Goal: Transaction & Acquisition: Obtain resource

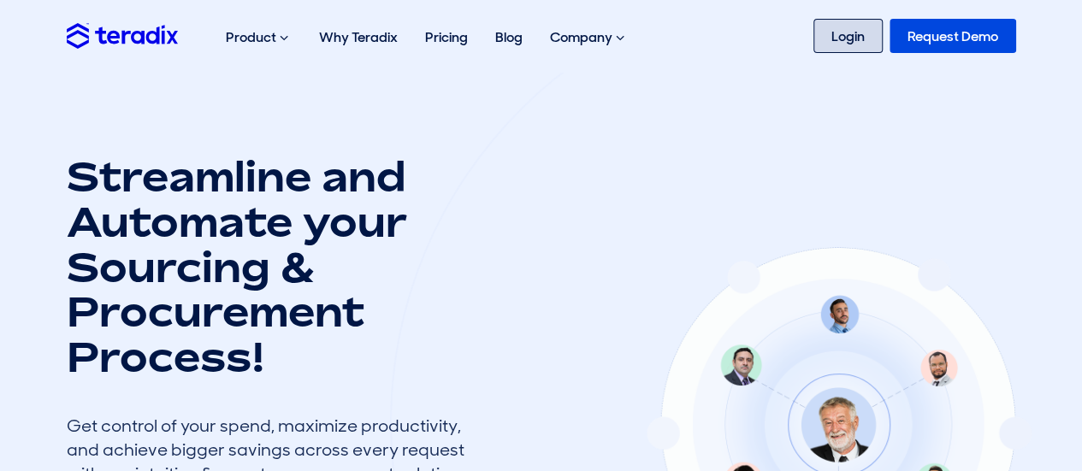
click at [831, 33] on link "Login" at bounding box center [847, 36] width 69 height 34
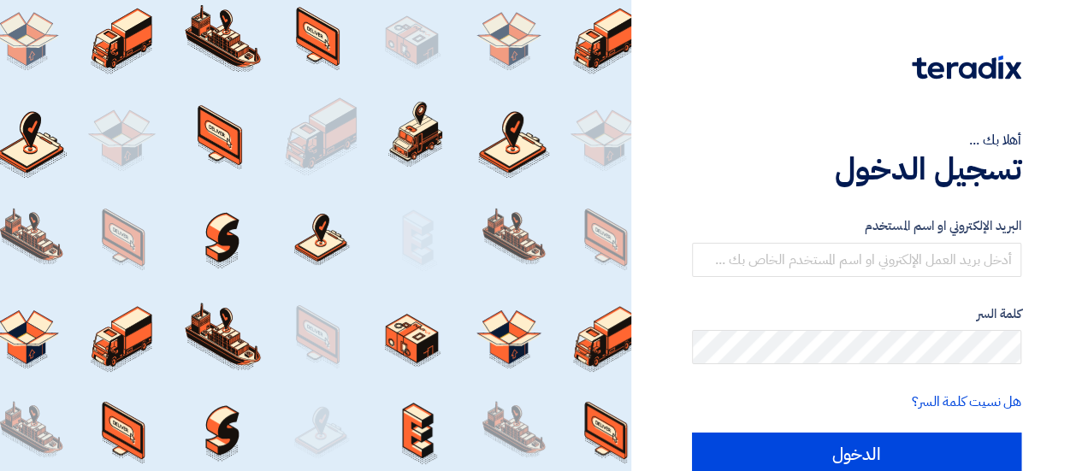
scroll to position [72, 0]
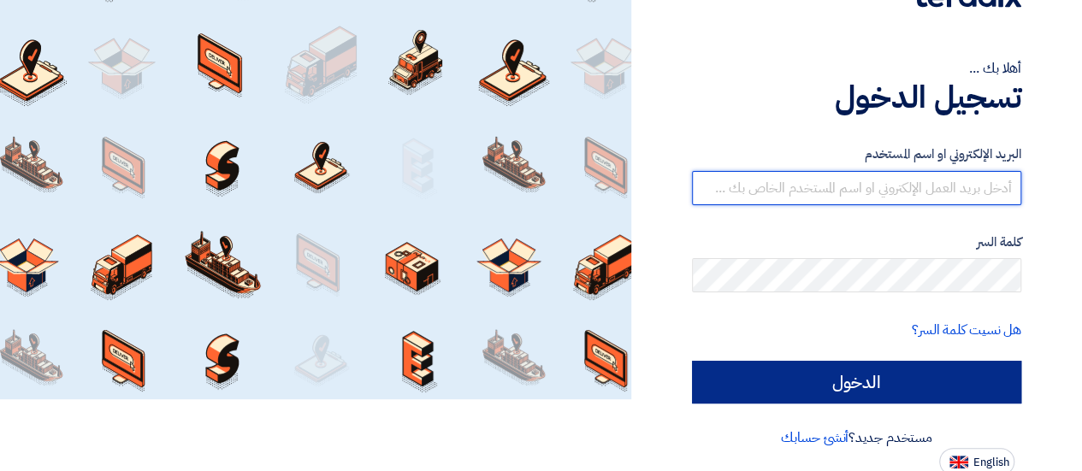
type input "[EMAIL_ADDRESS][DOMAIN_NAME]"
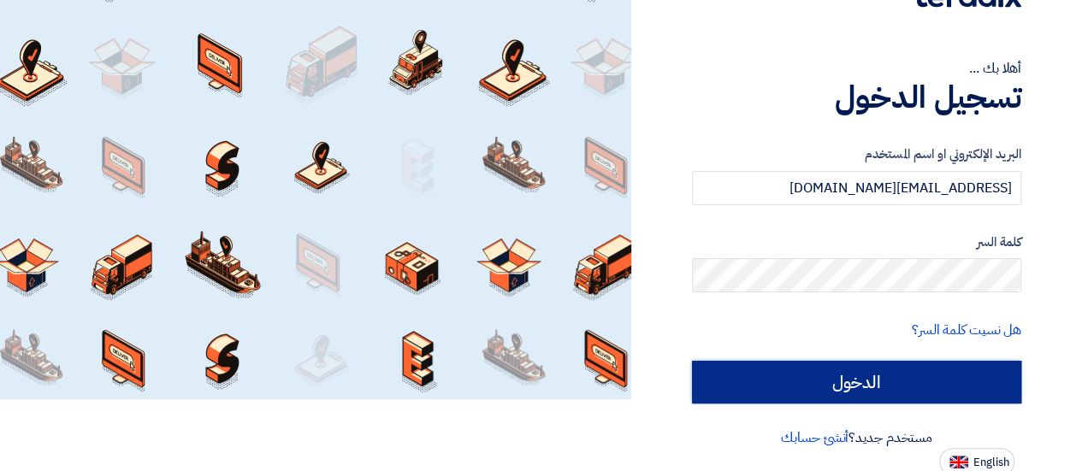
click at [879, 368] on input "الدخول" at bounding box center [856, 382] width 329 height 43
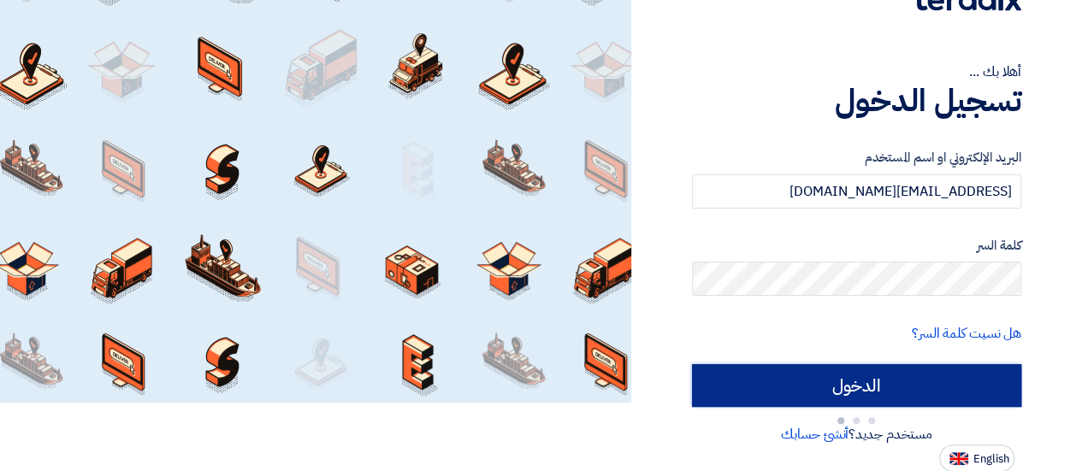
type input "Sign in"
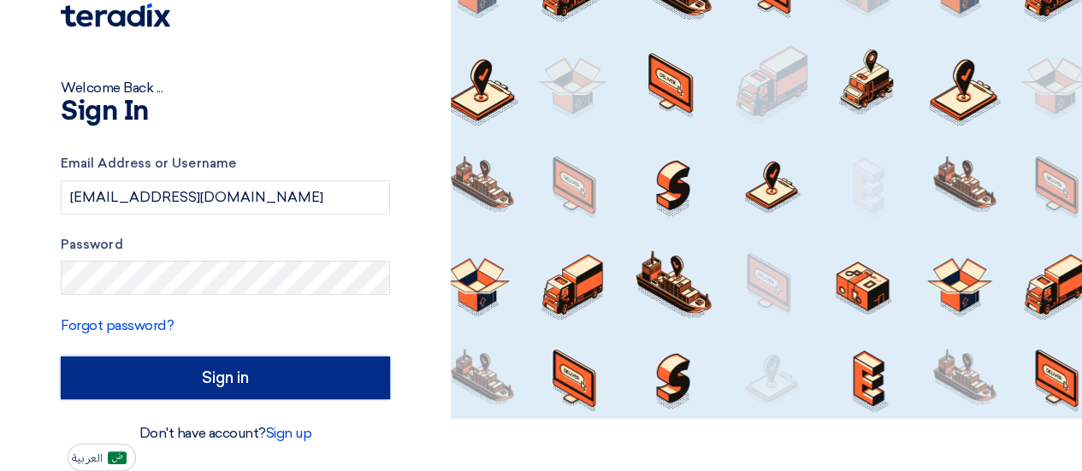
scroll to position [51, 0]
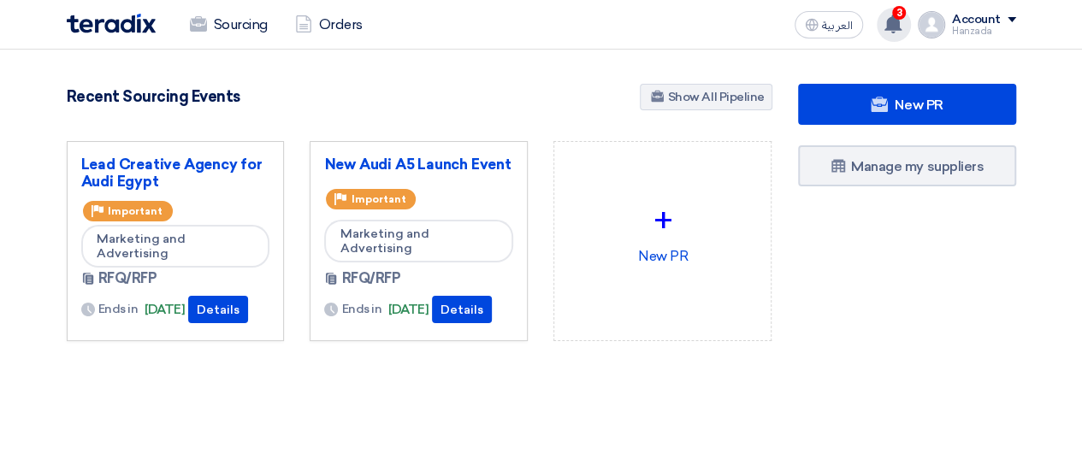
click at [898, 20] on use at bounding box center [892, 24] width 17 height 19
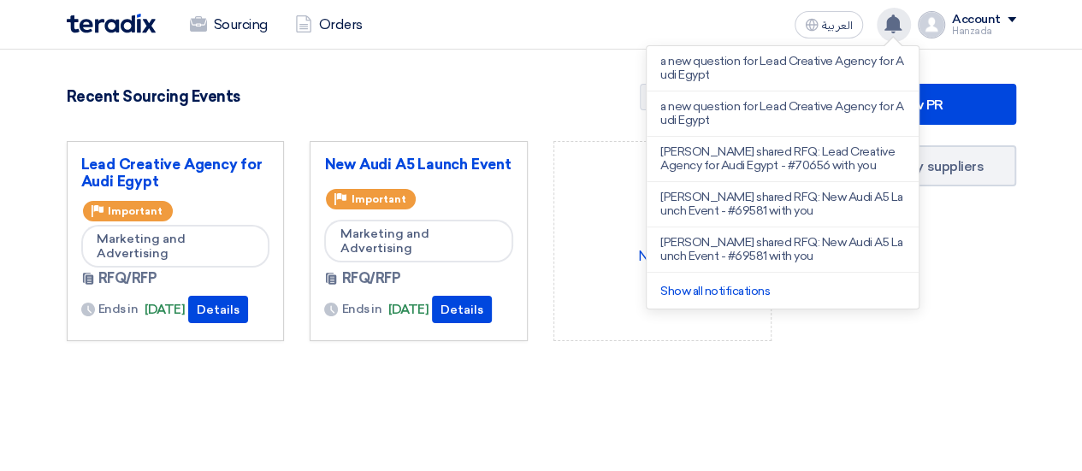
click at [897, 17] on use at bounding box center [892, 24] width 17 height 19
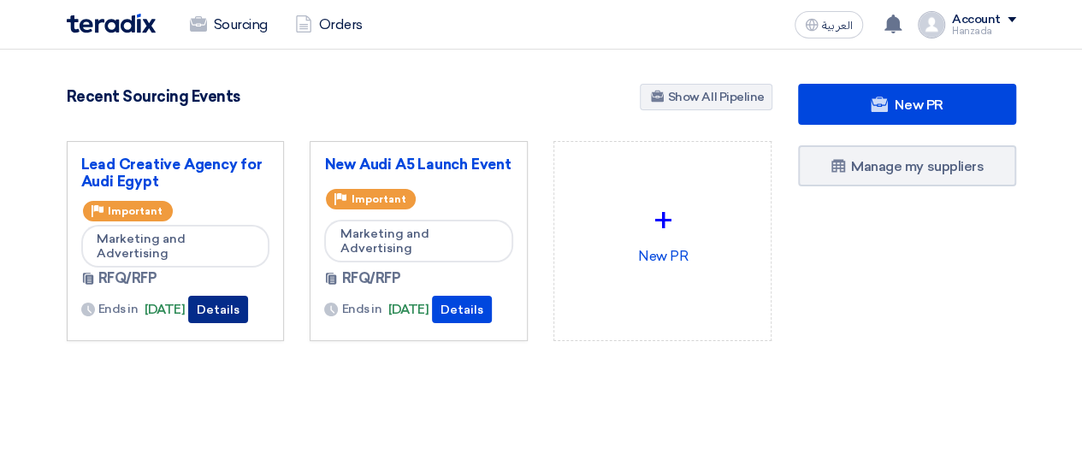
click at [222, 307] on button "Details" at bounding box center [218, 309] width 60 height 27
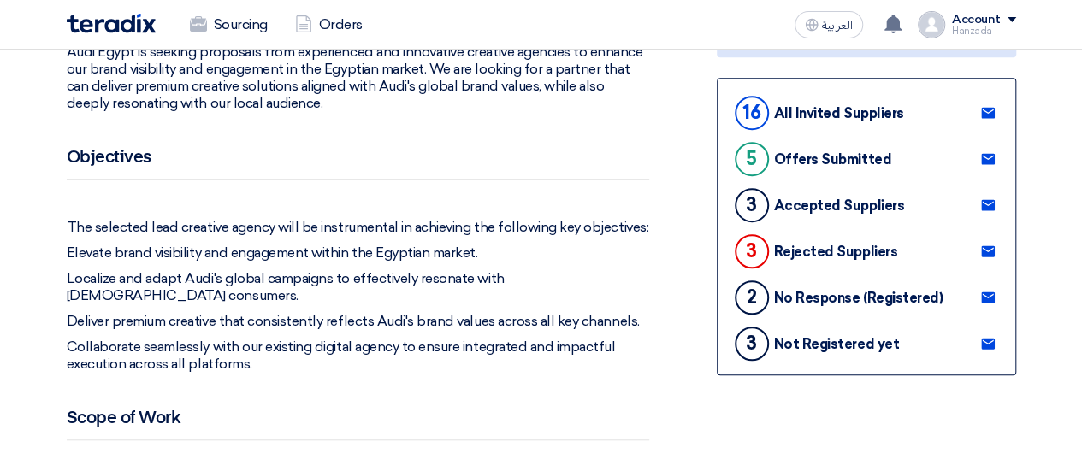
scroll to position [510, 0]
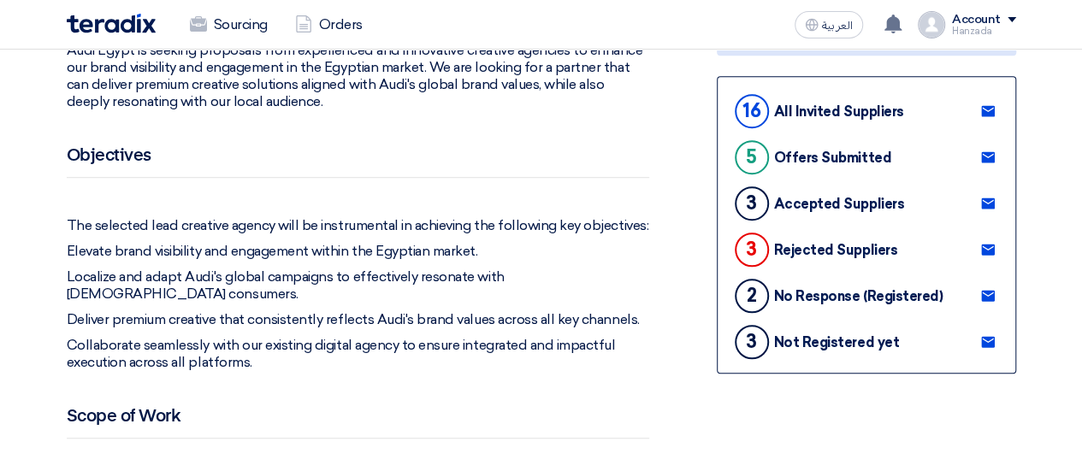
click at [758, 156] on div "5" at bounding box center [751, 157] width 34 height 34
click at [982, 156] on use at bounding box center [988, 157] width 14 height 11
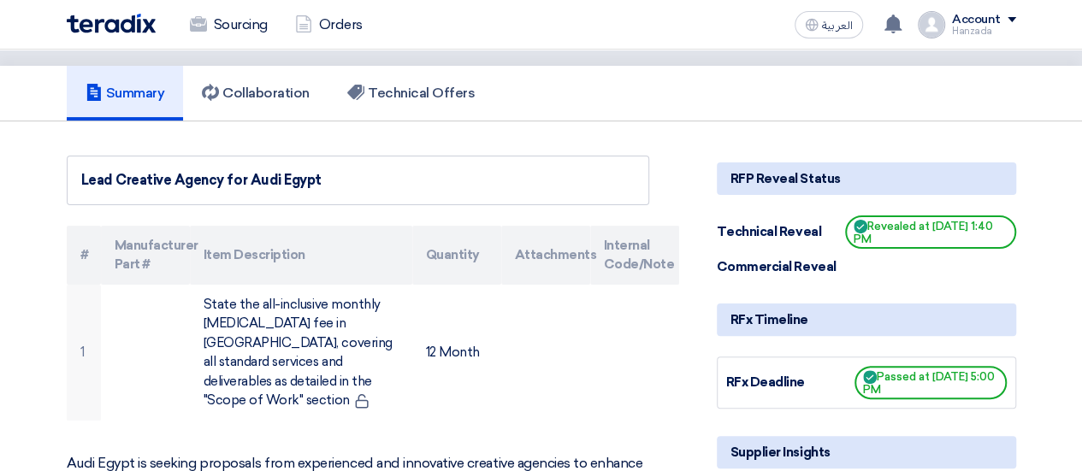
scroll to position [0, 0]
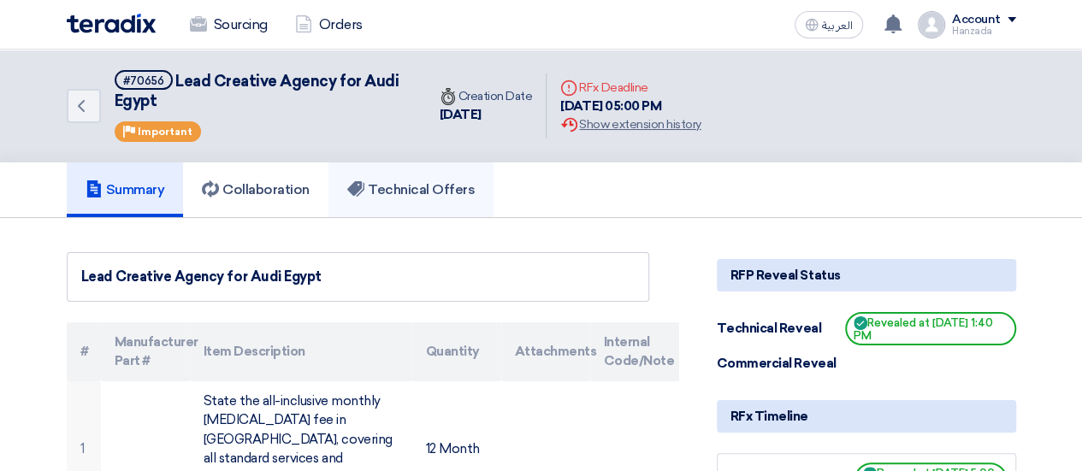
click at [426, 199] on link "Technical Offers" at bounding box center [410, 189] width 165 height 55
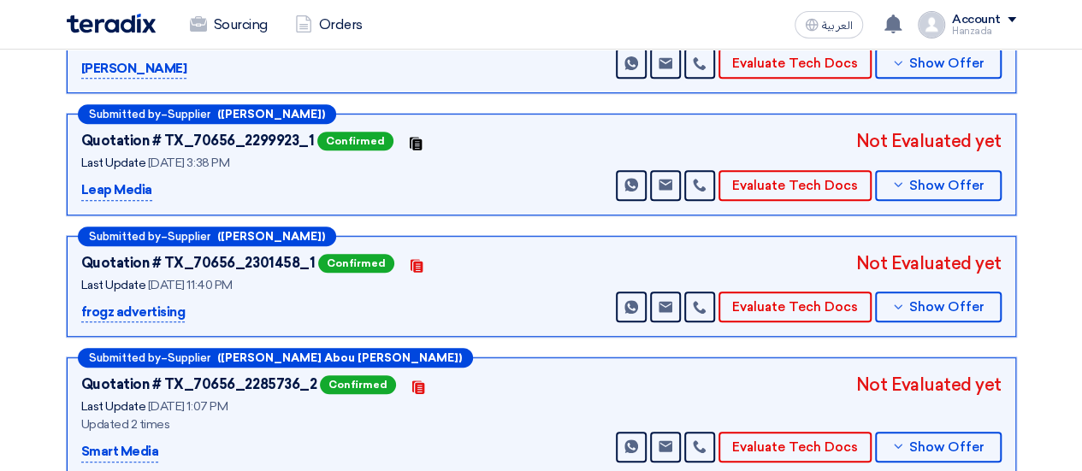
scroll to position [105, 0]
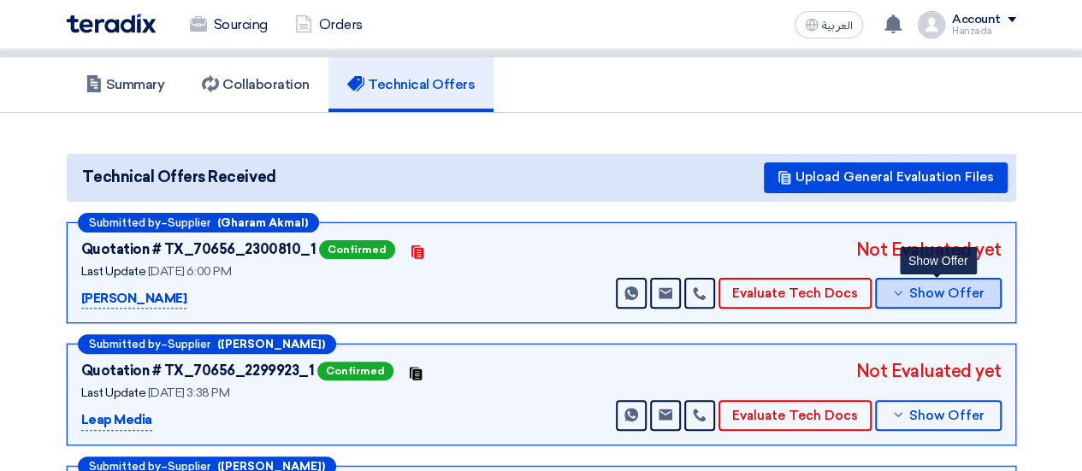
click at [971, 281] on button "Show Offer" at bounding box center [938, 293] width 127 height 31
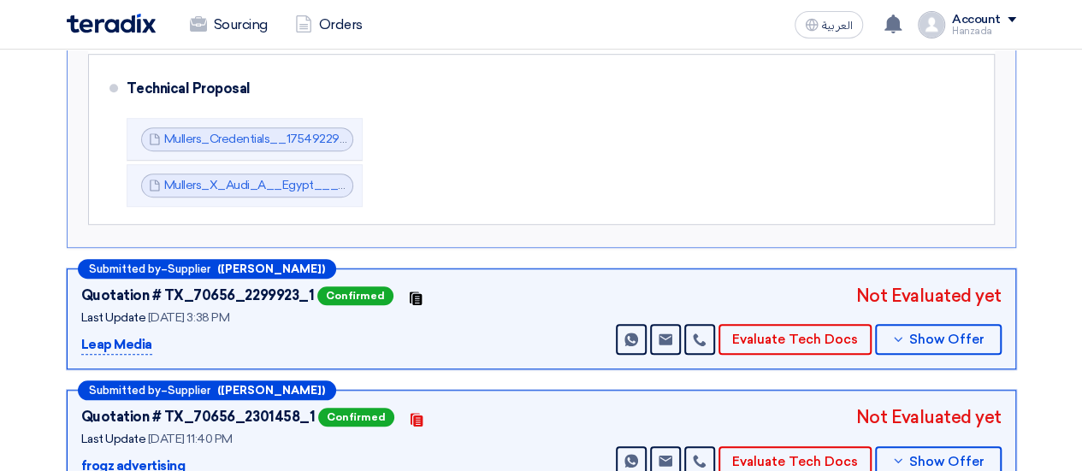
scroll to position [446, 0]
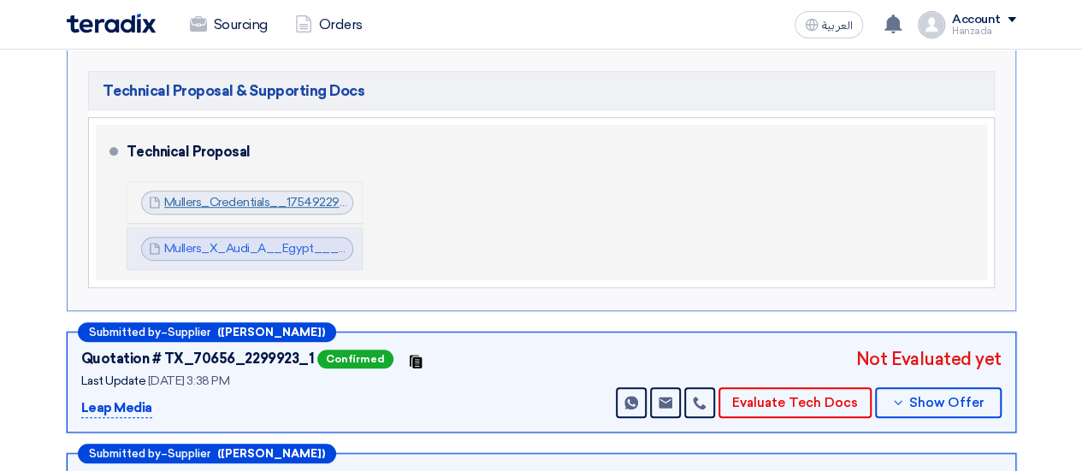
click at [274, 201] on link "Mullers_Credentials__1754922901932.pdf" at bounding box center [278, 202] width 228 height 15
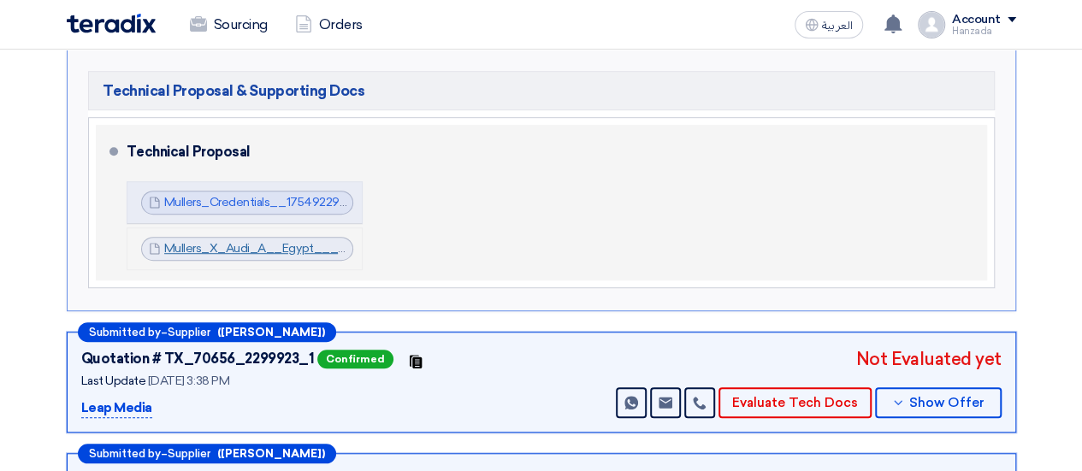
click at [246, 244] on link "Mullers_X_Audi_A__Egypt___1754924036958.pdf" at bounding box center [306, 248] width 285 height 15
